Goal: Task Accomplishment & Management: Complete application form

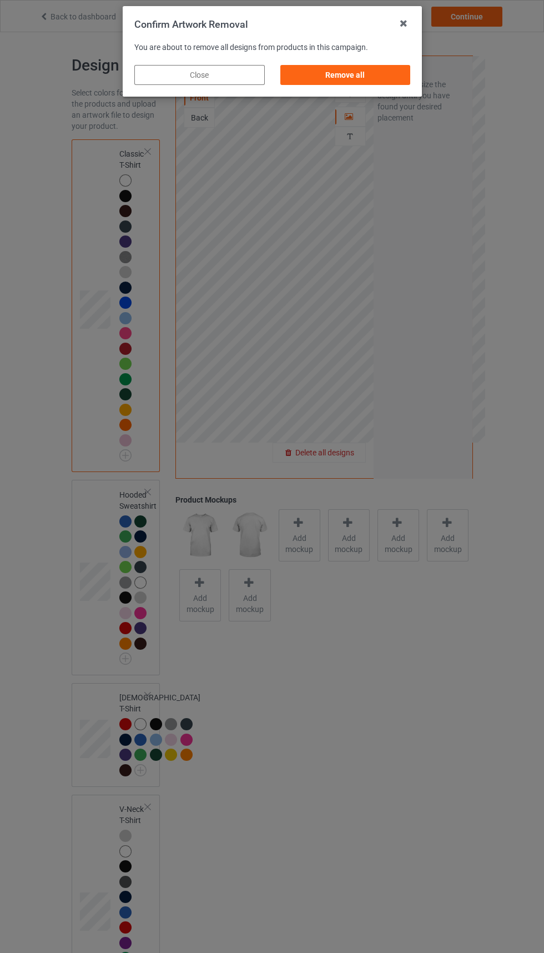
click at [358, 69] on div "Remove all" at bounding box center [345, 75] width 131 height 20
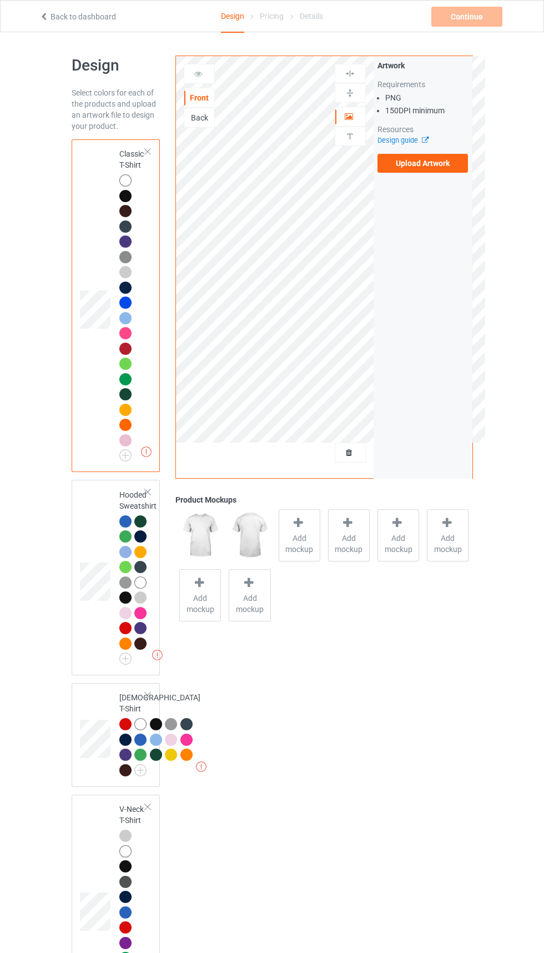
click at [443, 166] on label "Upload Artwork" at bounding box center [423, 163] width 91 height 19
click at [0, 0] on input "Upload Artwork" at bounding box center [0, 0] width 0 height 0
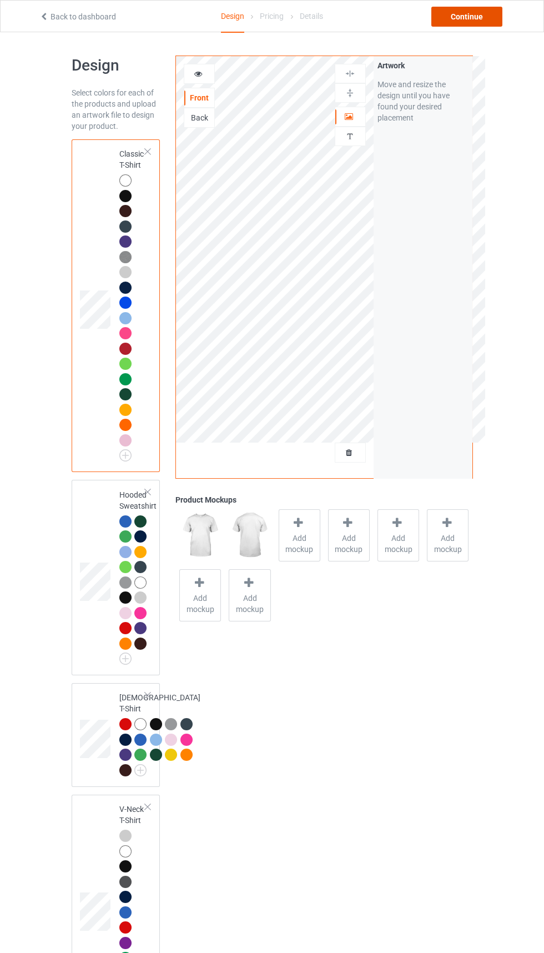
click at [474, 19] on div "Continue" at bounding box center [467, 17] width 71 height 20
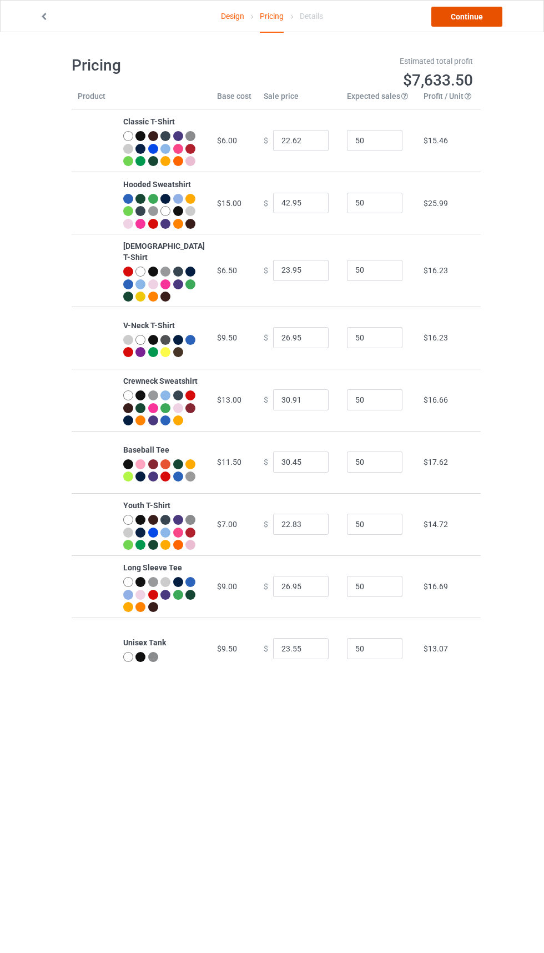
click at [463, 12] on link "Continue" at bounding box center [467, 17] width 71 height 20
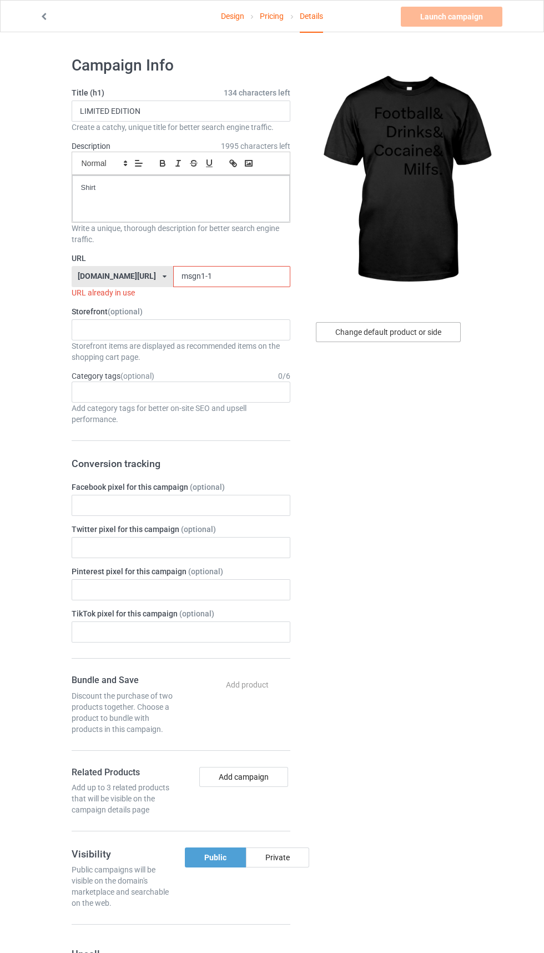
click at [417, 332] on div "Change default product or side" at bounding box center [388, 332] width 145 height 20
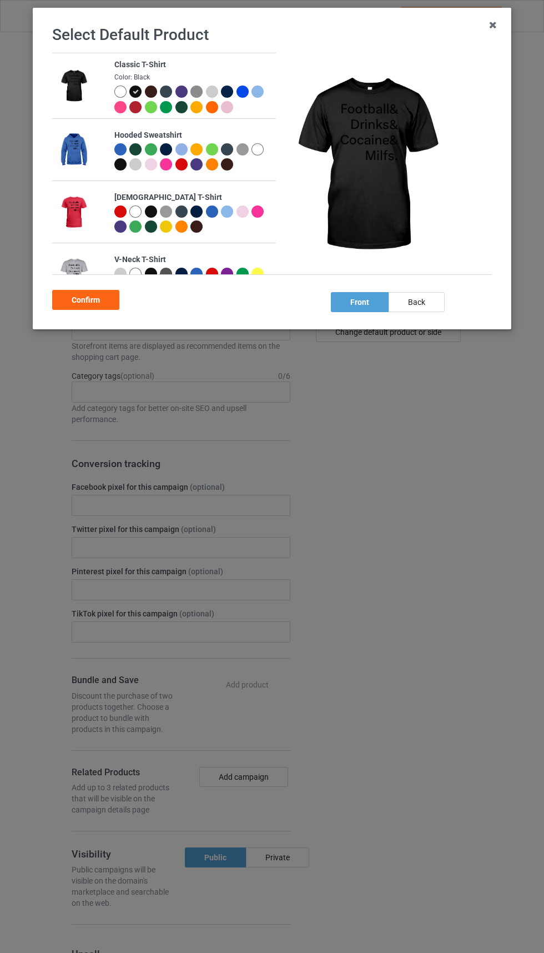
click at [397, 337] on div "Select Default Product Classic T-Shirt Color: Black Hooded Sweatshirt [DEMOGRAP…" at bounding box center [272, 476] width 544 height 953
click at [120, 91] on div at bounding box center [120, 92] width 12 height 12
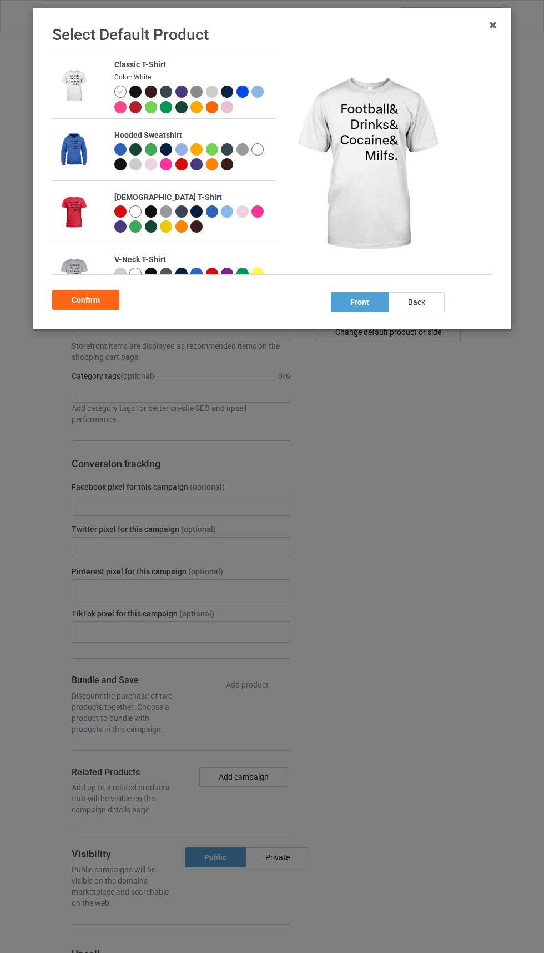
click at [81, 279] on div "Classic T-Shirt Color: White Hooded Sweatshirt [DEMOGRAPHIC_DATA] T-Shirt V-Nec…" at bounding box center [276, 169] width 448 height 233
click at [74, 300] on div "Confirm" at bounding box center [85, 300] width 67 height 20
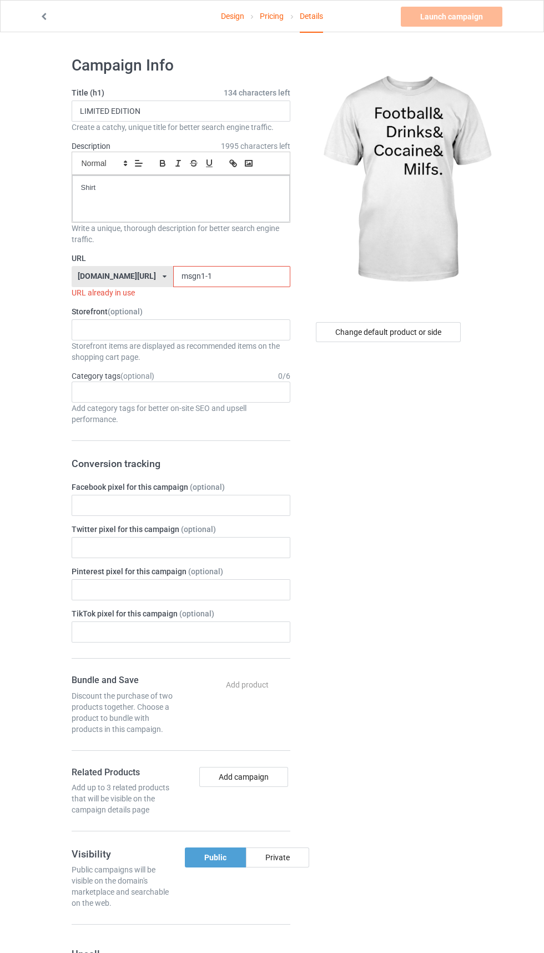
click at [200, 272] on input "msgn1-1" at bounding box center [231, 276] width 117 height 21
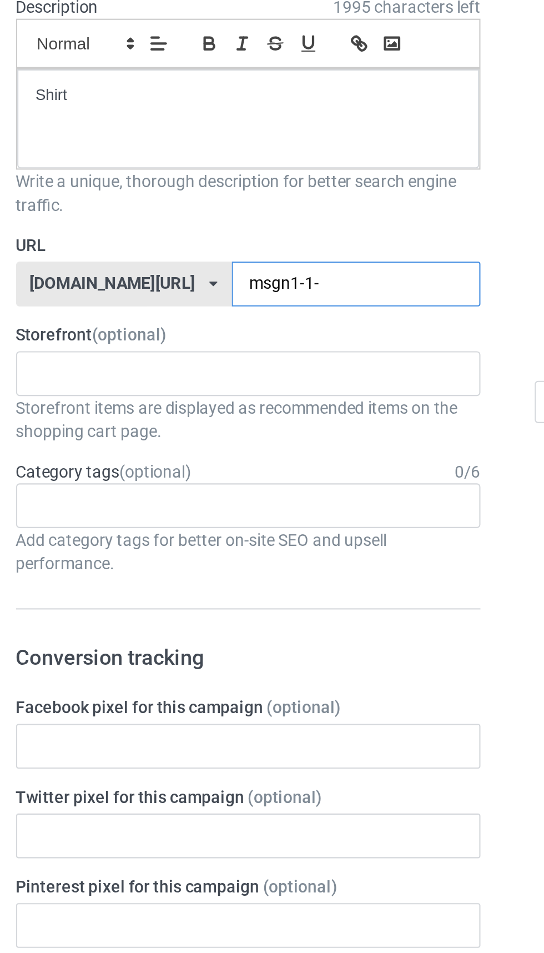
type input "msgn1-1-1"
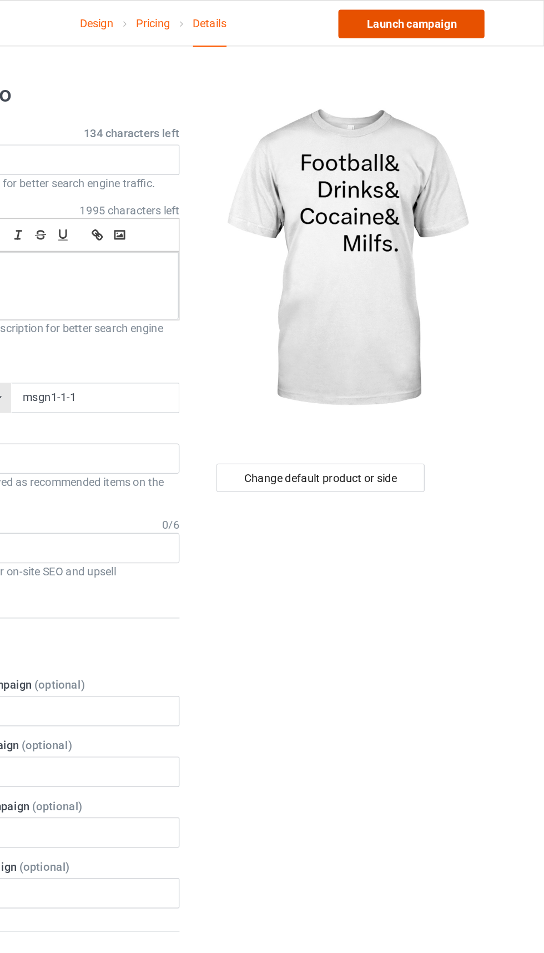
click at [490, 24] on link "Launch campaign" at bounding box center [452, 17] width 102 height 20
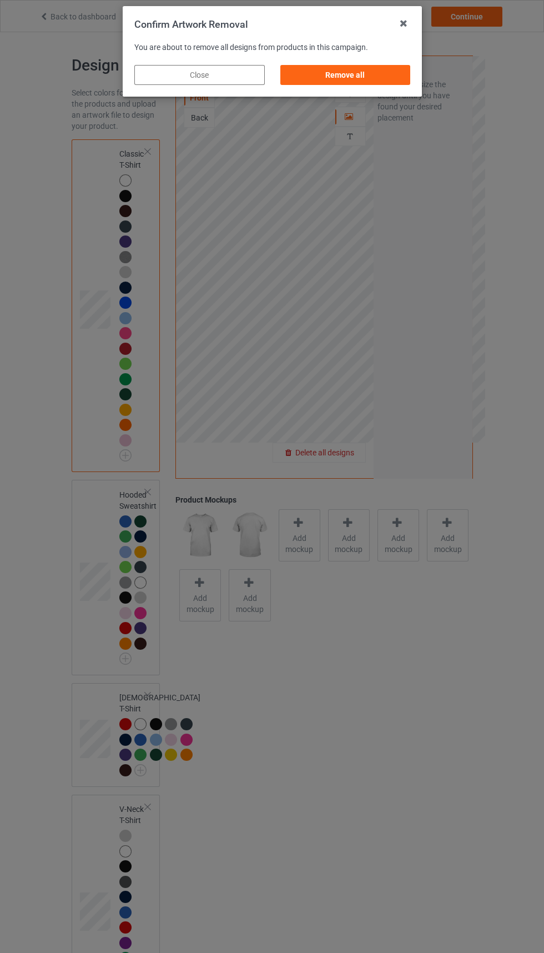
click at [354, 67] on div "Remove all" at bounding box center [345, 75] width 131 height 20
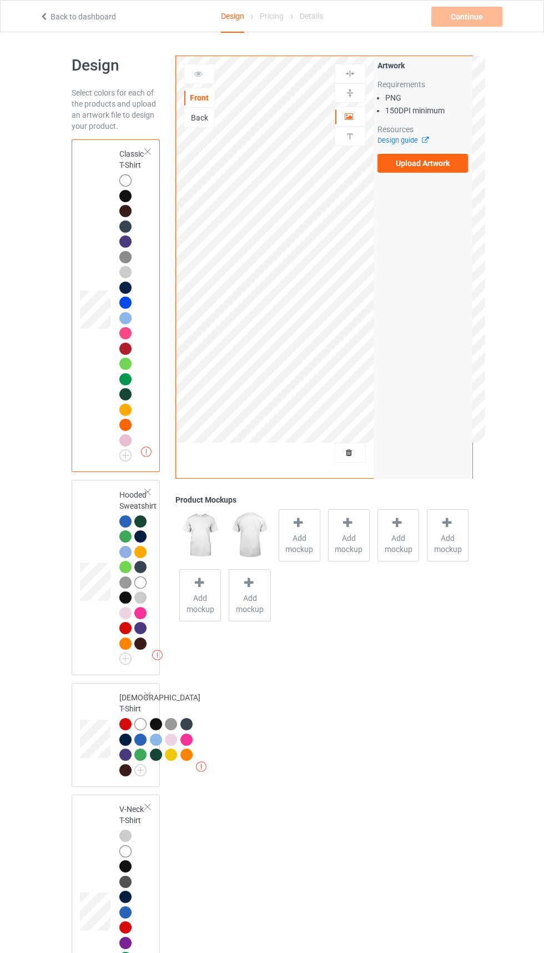
click at [202, 121] on div "Back" at bounding box center [199, 117] width 30 height 11
click at [422, 163] on label "Upload Artwork" at bounding box center [423, 163] width 91 height 19
click at [0, 0] on input "Upload Artwork" at bounding box center [0, 0] width 0 height 0
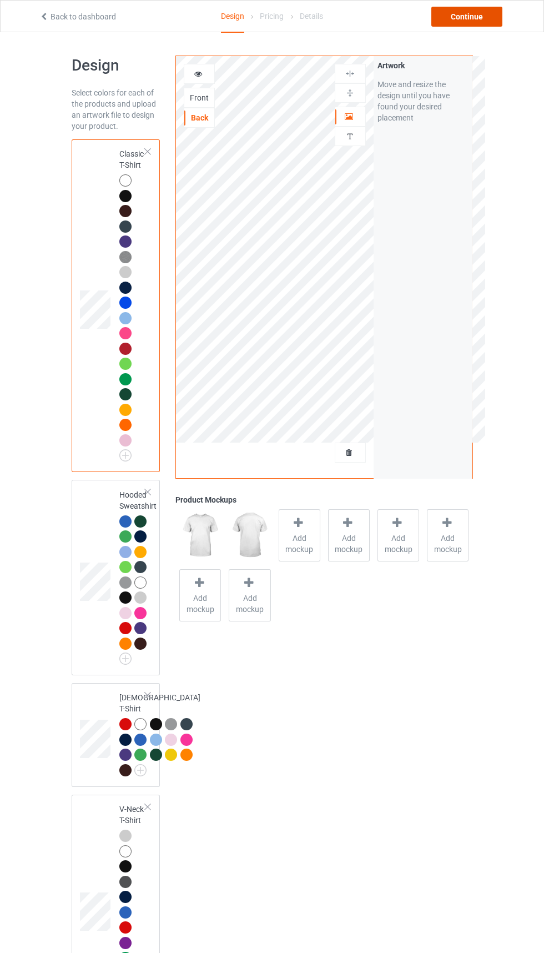
click at [453, 11] on div "Continue" at bounding box center [467, 17] width 71 height 20
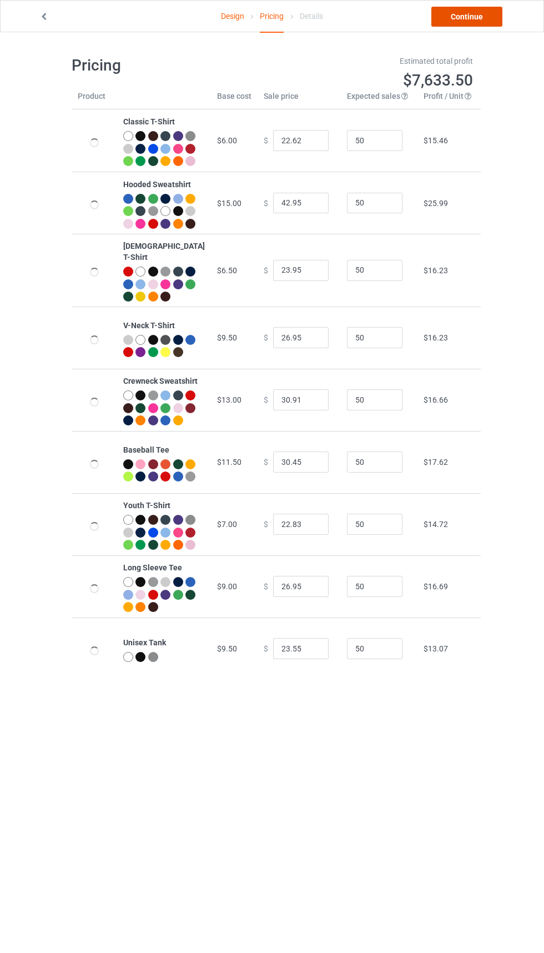
click at [465, 10] on link "Continue" at bounding box center [467, 17] width 71 height 20
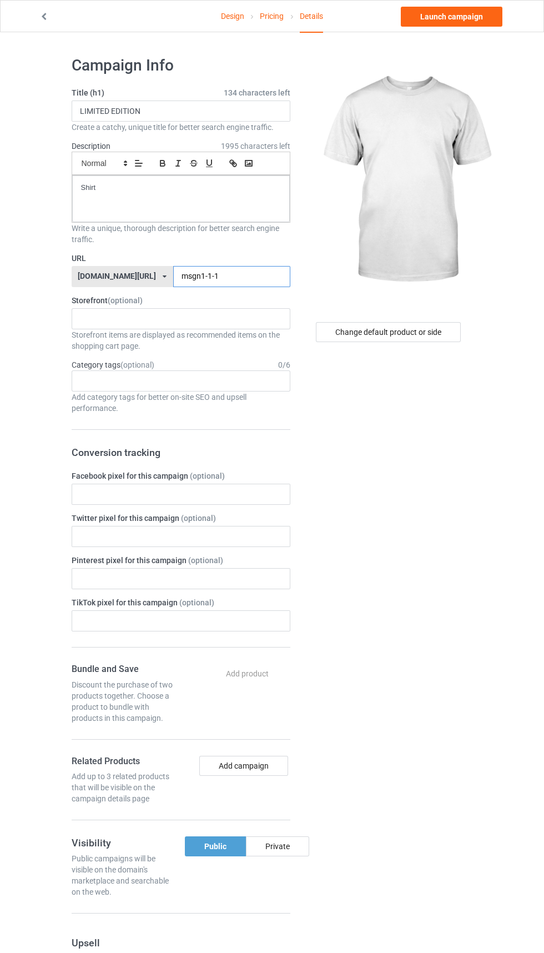
click at [243, 277] on input "msgn1-1-1" at bounding box center [231, 276] width 117 height 21
click at [223, 258] on label "URL" at bounding box center [181, 258] width 219 height 11
click at [213, 258] on label "URL" at bounding box center [181, 258] width 219 height 11
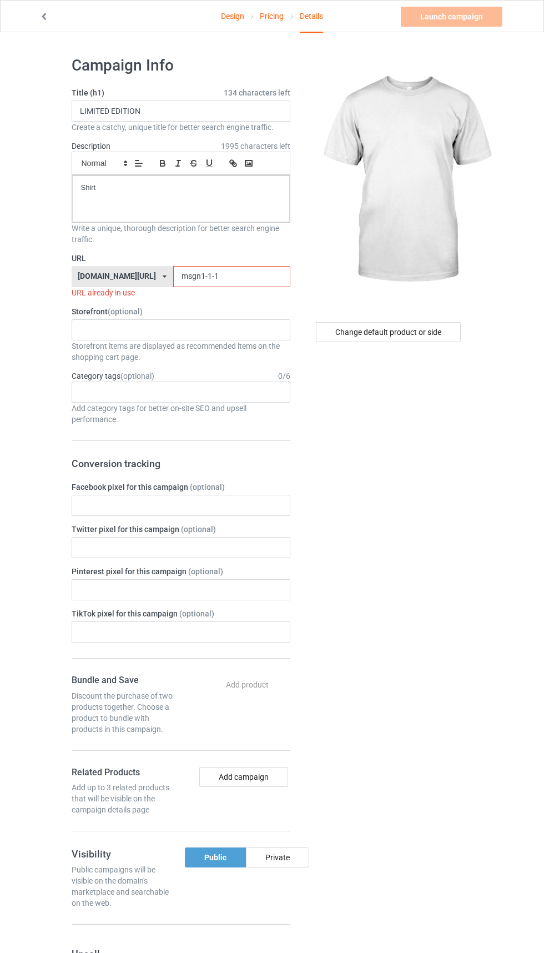
click at [213, 257] on label "URL" at bounding box center [181, 258] width 219 height 11
click at [227, 277] on input "msgn1-1-1" at bounding box center [231, 276] width 117 height 21
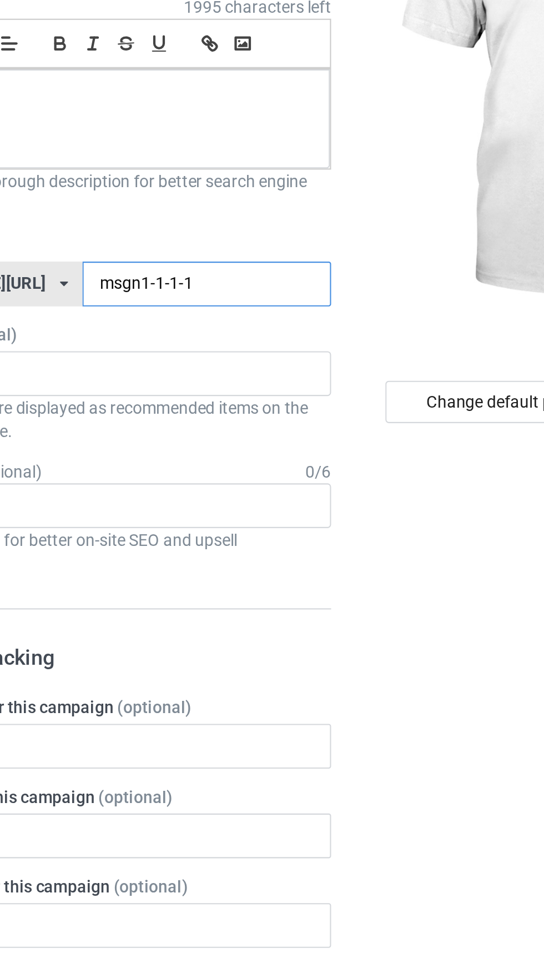
type input "msgn1-1-1-1"
click at [420, 330] on div "Change default product or side" at bounding box center [388, 332] width 145 height 20
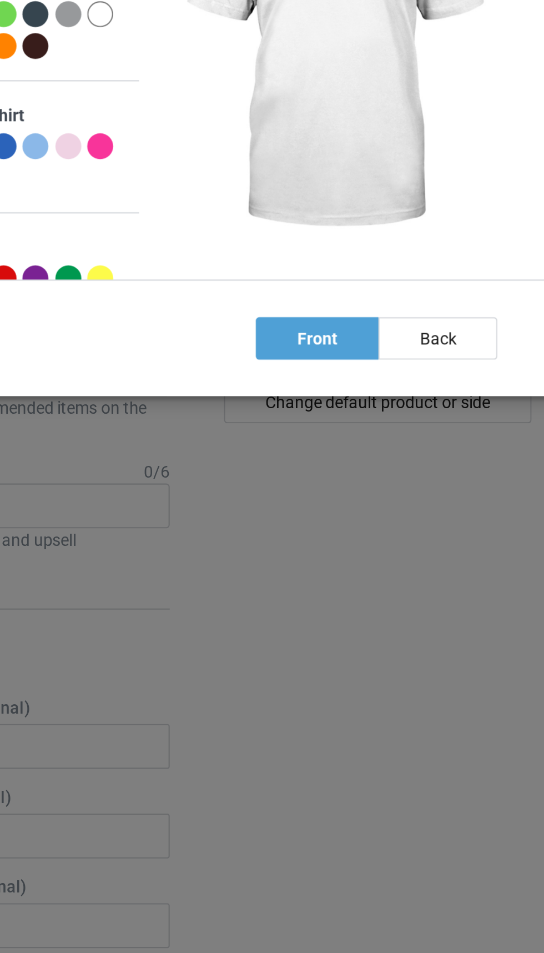
click at [424, 300] on div "back" at bounding box center [417, 302] width 56 height 20
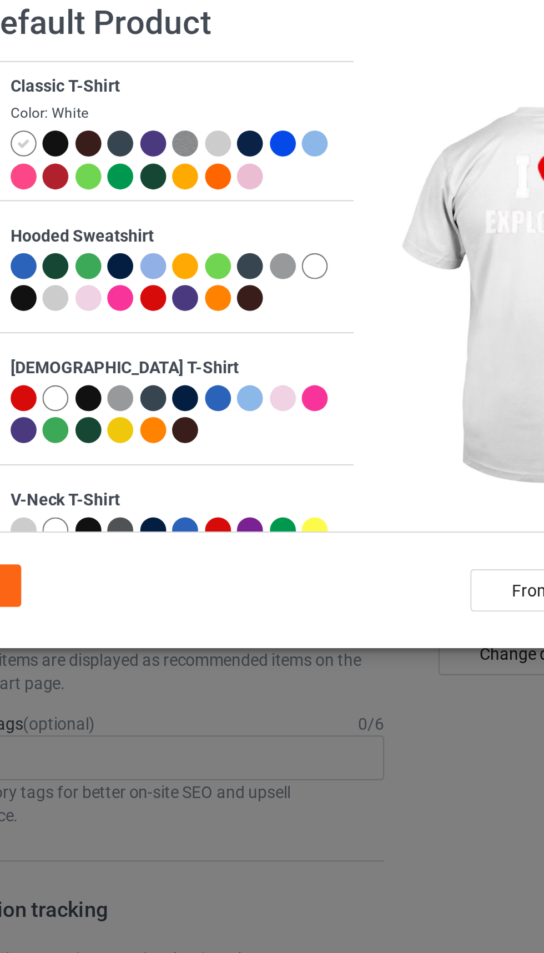
click at [139, 89] on div at bounding box center [135, 92] width 12 height 12
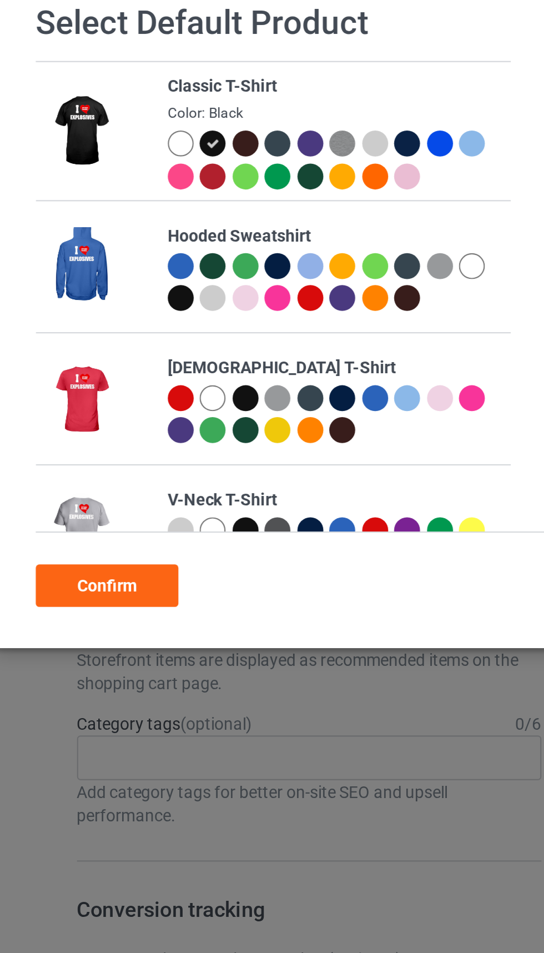
click at [84, 293] on div "Confirm" at bounding box center [85, 300] width 67 height 20
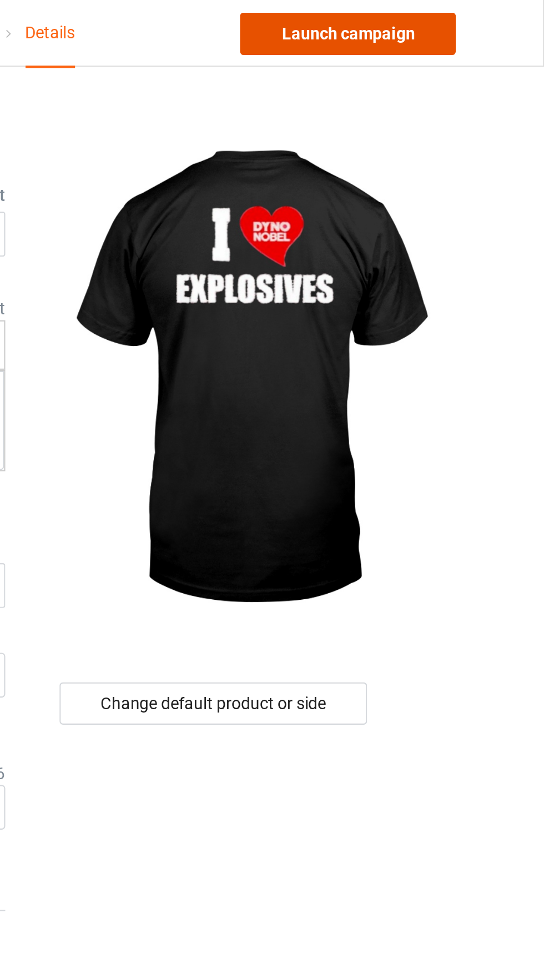
click at [472, 14] on link "Launch campaign" at bounding box center [452, 17] width 102 height 20
